Goal: Task Accomplishment & Management: Manage account settings

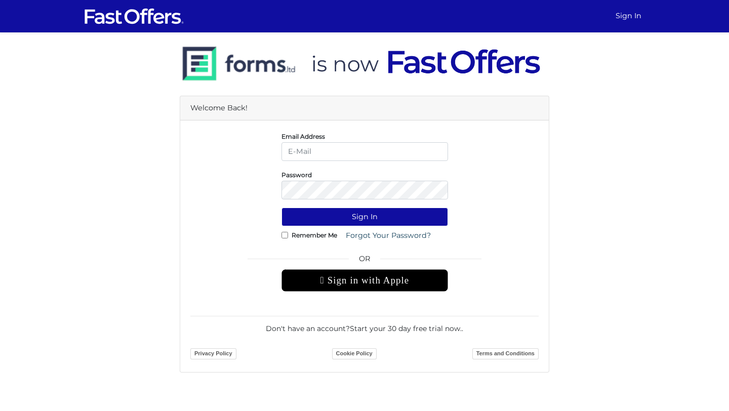
click at [385, 149] on input "email" at bounding box center [365, 151] width 167 height 19
type input "daleykiauna@gmail.com"
click at [282, 208] on button "Sign In" at bounding box center [365, 217] width 167 height 19
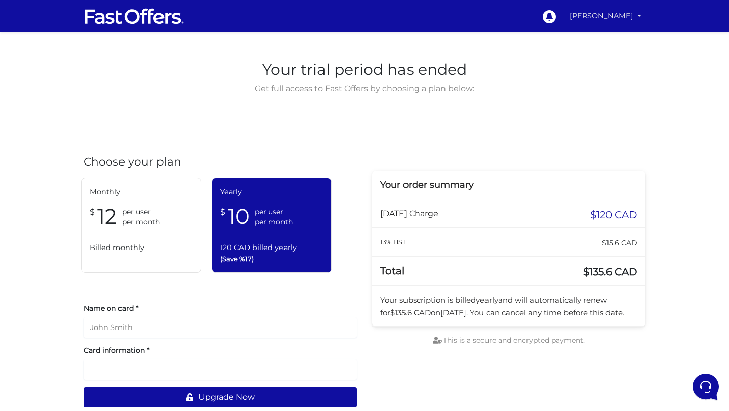
click at [611, 16] on link "[PERSON_NAME]" at bounding box center [606, 16] width 80 height 20
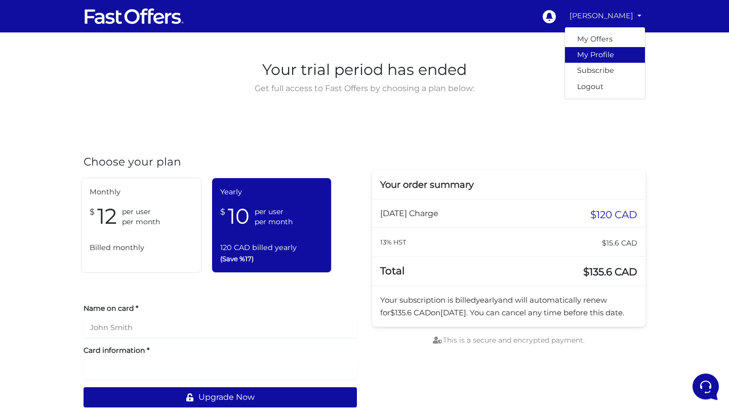
click at [600, 52] on link "My Profile" at bounding box center [605, 55] width 80 height 16
